Goal: Task Accomplishment & Management: Complete application form

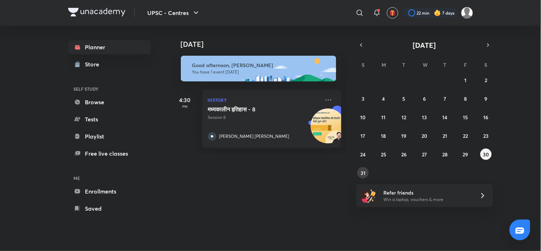
click at [364, 170] on abbr "31" at bounding box center [363, 172] width 5 height 7
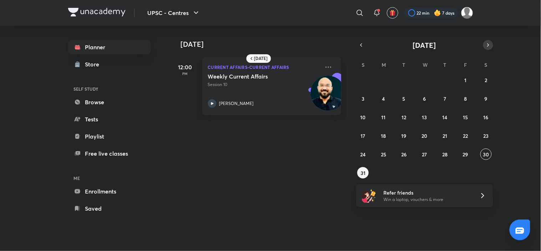
click at [489, 41] on button "button" at bounding box center [488, 45] width 10 height 10
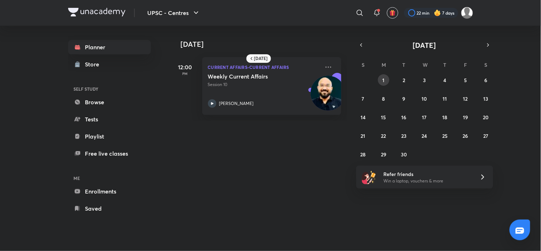
click at [384, 78] on abbr "1" at bounding box center [384, 80] width 2 height 7
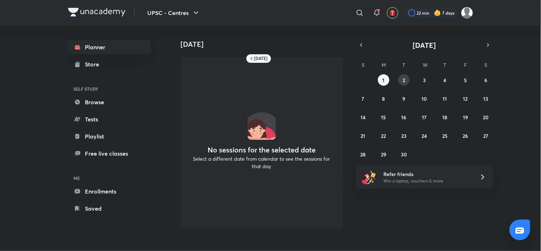
click at [408, 82] on button "2" at bounding box center [403, 79] width 11 height 11
click at [386, 79] on button "1" at bounding box center [383, 79] width 11 height 11
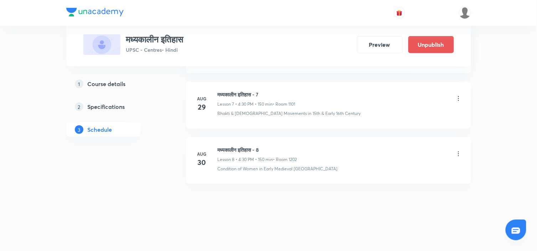
drag, startPoint x: 0, startPoint y: 0, endPoint x: 459, endPoint y: 154, distance: 484.1
click at [459, 154] on icon at bounding box center [458, 153] width 7 height 7
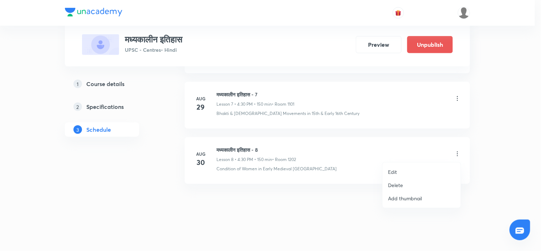
click at [252, 147] on div at bounding box center [270, 125] width 541 height 251
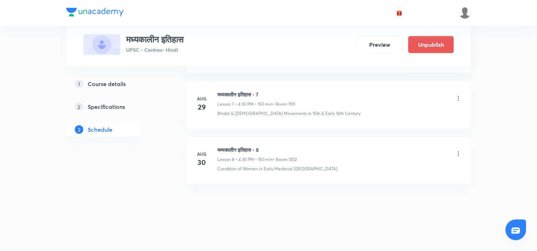
click at [252, 147] on h6 "मध्यकालीन इतिहास - 8" at bounding box center [258, 149] width 80 height 7
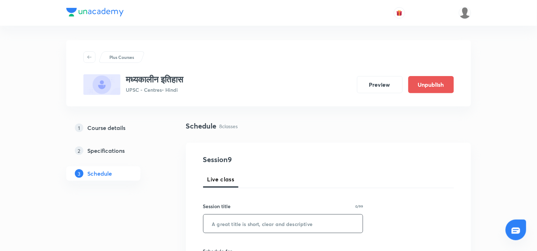
click at [240, 231] on input "text" at bounding box center [284, 223] width 160 height 18
paste input "मध्यकालीन इतिहास - 8"
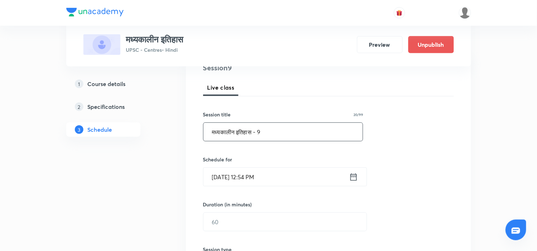
scroll to position [119, 0]
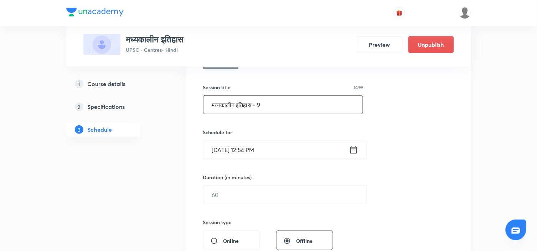
type input "मध्यकालीन इतिहास - 9"
click at [407, 133] on div "Session 9 Live class Session title 20/99 मध्यकालीन इतिहास - 9 ​ Schedule for [D…" at bounding box center [328, 202] width 251 height 335
click at [353, 154] on icon at bounding box center [354, 150] width 9 height 10
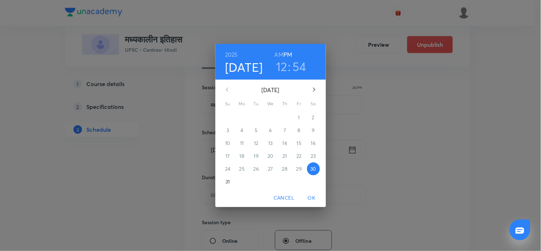
click at [312, 91] on icon "button" at bounding box center [314, 89] width 9 height 9
click at [244, 118] on span "1" at bounding box center [242, 117] width 13 height 7
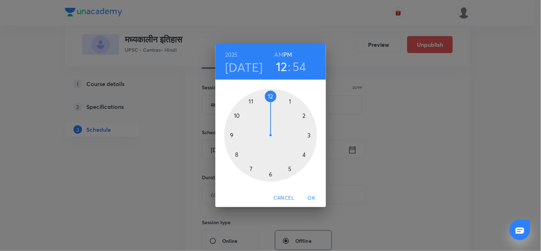
click at [304, 154] on div at bounding box center [270, 135] width 93 height 93
click at [270, 172] on div at bounding box center [270, 135] width 93 height 93
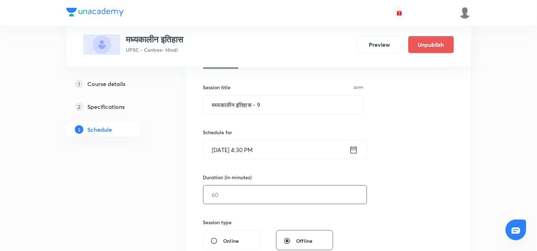
click at [276, 195] on input "text" at bounding box center [285, 194] width 163 height 18
type input "150"
click at [404, 193] on div "Session 9 Live class Session title 20/99 मध्यकालीन इतिहास - 9 ​ Schedule for [D…" at bounding box center [328, 202] width 251 height 335
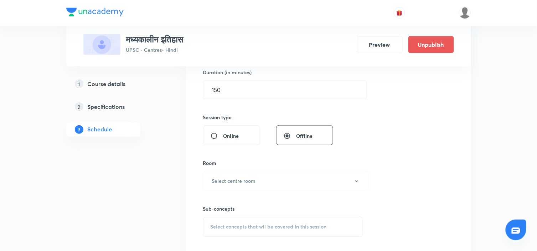
scroll to position [238, 0]
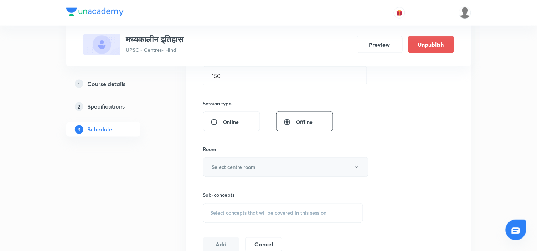
click at [280, 165] on button "Select centre room" at bounding box center [285, 167] width 165 height 20
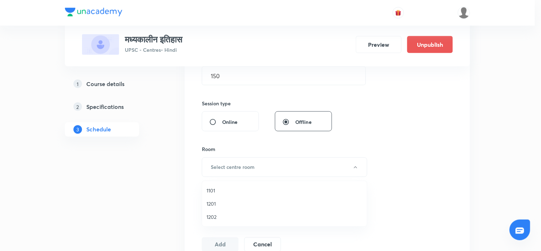
click at [211, 216] on span "1202" at bounding box center [284, 216] width 156 height 7
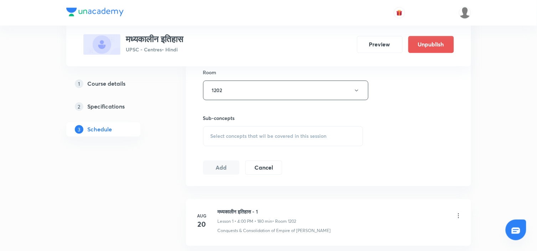
scroll to position [317, 0]
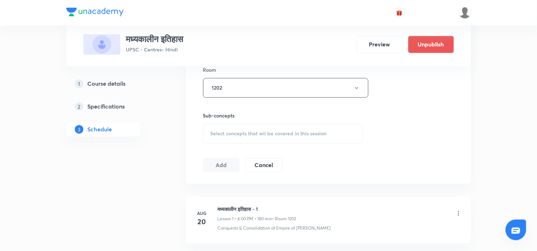
click at [397, 155] on div "Session 9 Live class Session title 20/99 मध्यकालीन इतिहास - 9 ​ Schedule for [D…" at bounding box center [328, 4] width 251 height 335
click at [294, 136] on span "Select concepts that wil be covered in this session" at bounding box center [269, 134] width 116 height 6
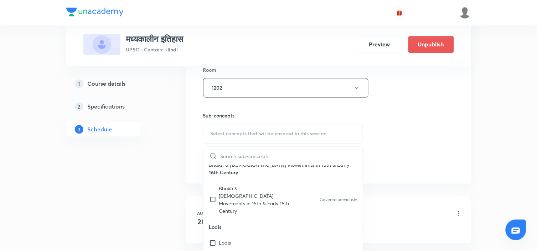
scroll to position [277, 0]
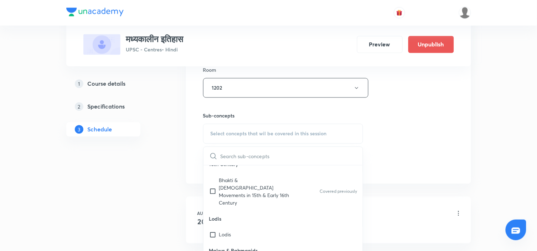
checkbox input "true"
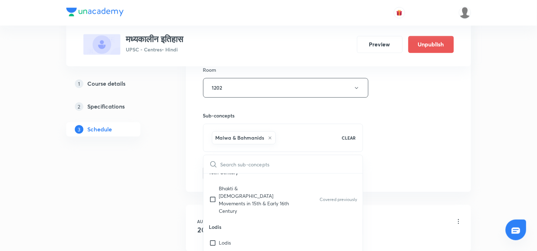
click at [397, 146] on div "Session 9 Live class Session title 20/99 मध्यकालीन इतिहास - 9 ​ Schedule for [D…" at bounding box center [328, 8] width 251 height 343
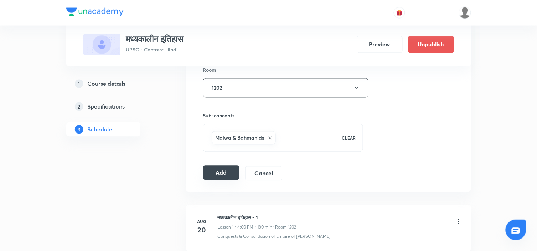
click at [221, 170] on button "Add" at bounding box center [221, 172] width 37 height 14
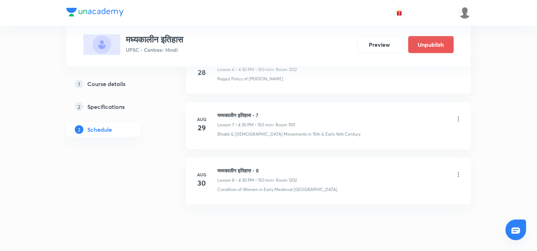
scroll to position [772, 0]
